Goal: Answer question/provide support

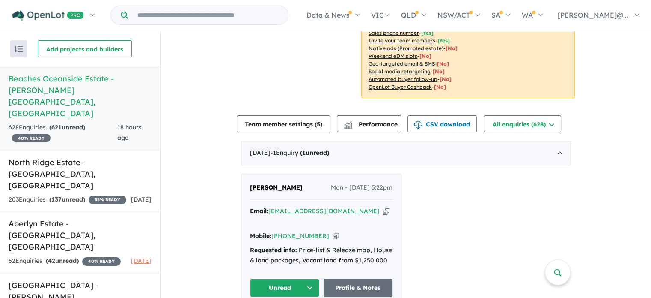
scroll to position [257, 0]
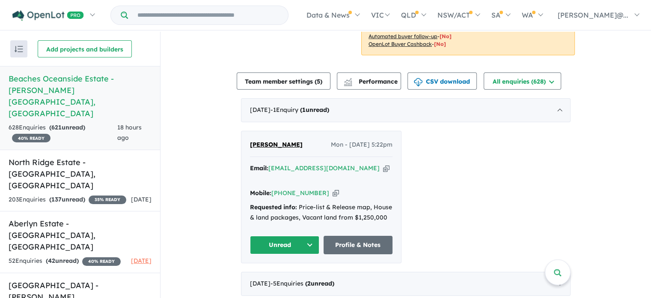
click at [383, 169] on icon "button" at bounding box center [386, 168] width 6 height 9
click at [333, 188] on icon "button" at bounding box center [336, 192] width 6 height 9
click at [311, 235] on button "Unread" at bounding box center [284, 244] width 69 height 18
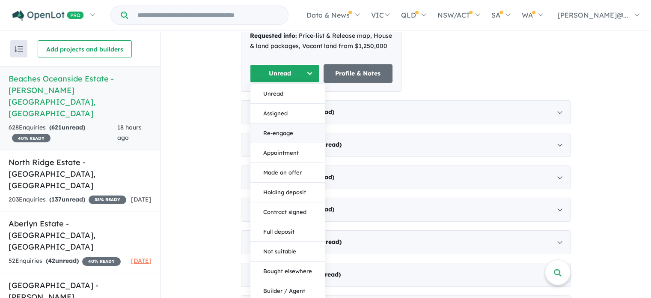
scroll to position [342, 0]
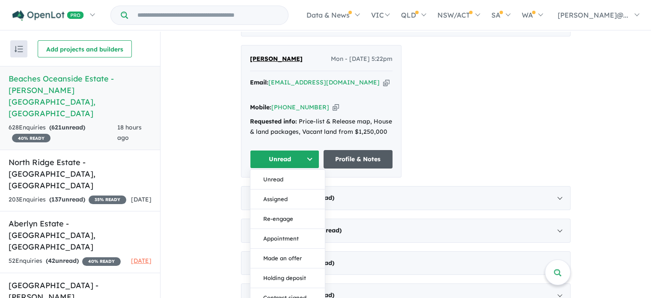
click at [357, 151] on link "Profile & Notes" at bounding box center [358, 159] width 69 height 18
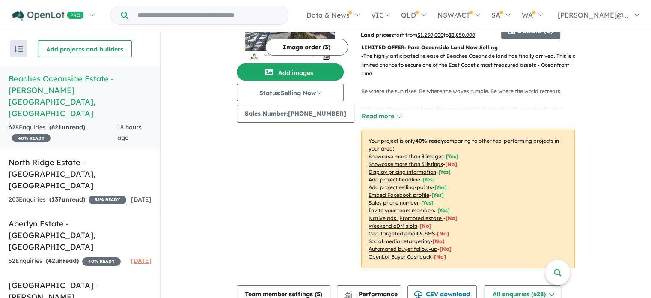
scroll to position [0, 0]
